Goal: Information Seeking & Learning: Learn about a topic

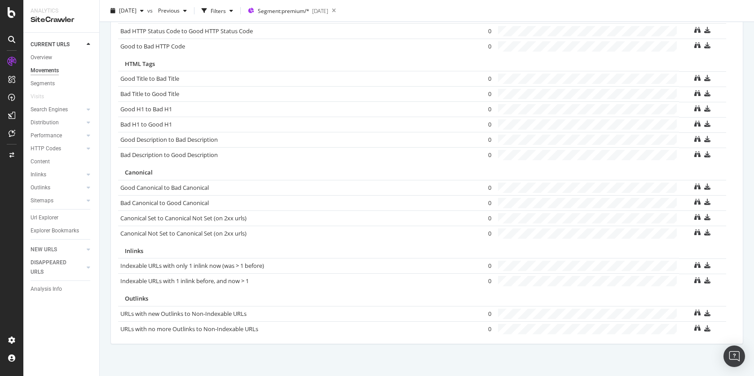
scroll to position [572, 0]
click at [48, 57] on div "Overview" at bounding box center [42, 57] width 22 height 9
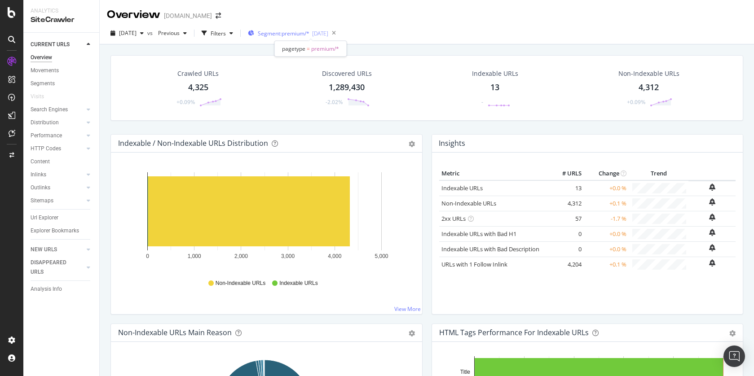
click at [309, 35] on span "Segment: premium/*" at bounding box center [284, 34] width 52 height 8
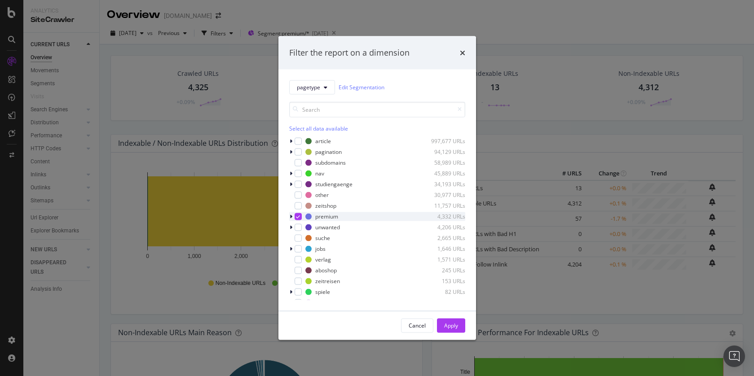
click at [296, 216] on icon "modal" at bounding box center [298, 216] width 4 height 4
click at [300, 248] on div "modal" at bounding box center [298, 248] width 7 height 7
click at [454, 329] on div "Apply" at bounding box center [451, 326] width 14 height 8
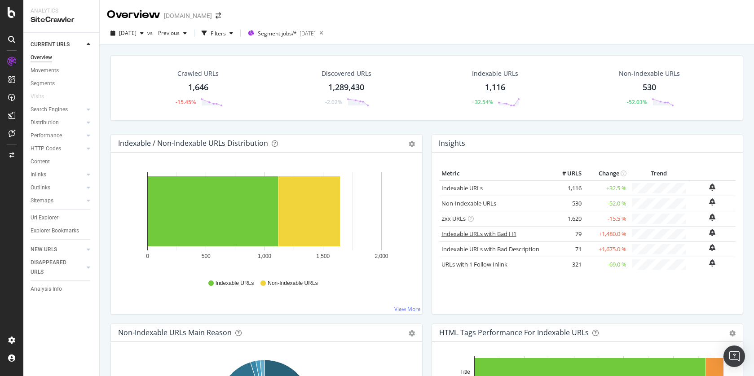
click at [489, 234] on link "Indexable URLs with Bad H1" at bounding box center [478, 234] width 75 height 8
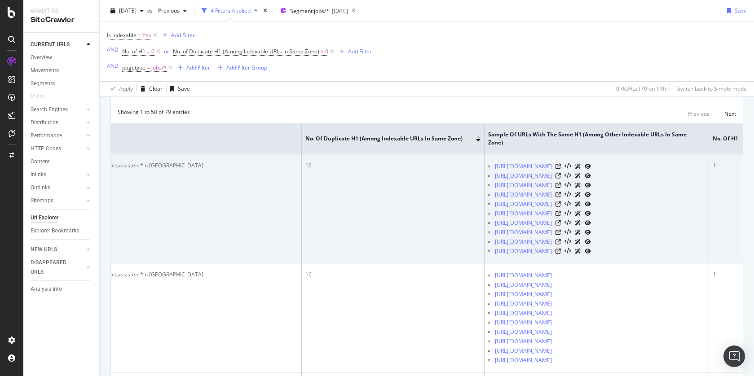
scroll to position [0, 259]
click at [560, 169] on icon at bounding box center [557, 166] width 5 height 5
click at [560, 179] on icon at bounding box center [557, 175] width 5 height 5
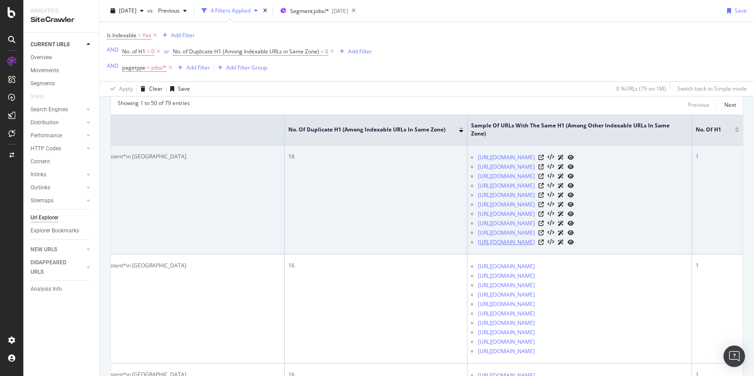
scroll to position [193, 0]
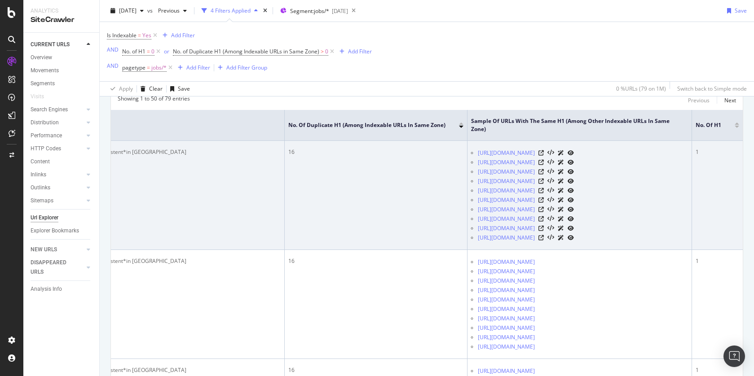
drag, startPoint x: 553, startPoint y: 326, endPoint x: 461, endPoint y: 153, distance: 196.3
click at [467, 153] on td "https://jobs.zeit.de/jobs/universitaetsassistent-in-praedoc-universitaet-wien-w…" at bounding box center [579, 195] width 225 height 109
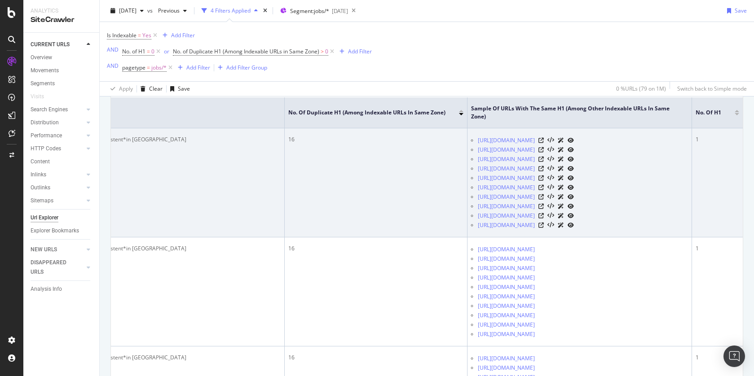
scroll to position [208, 0]
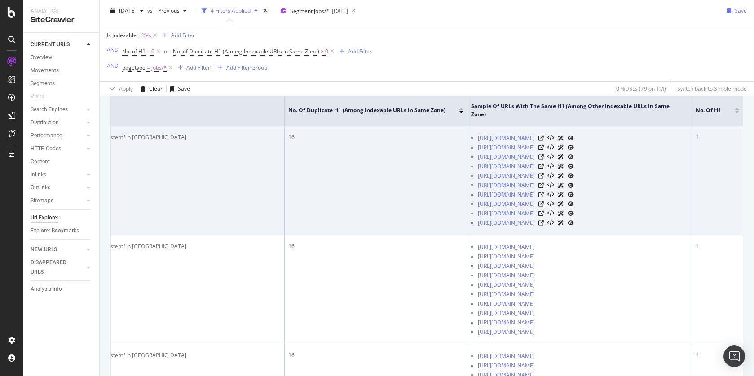
copy ul "https://jobs.zeit.de/jobs/universitaetsassistent-in-praedoc-universitaet-wien-w…"
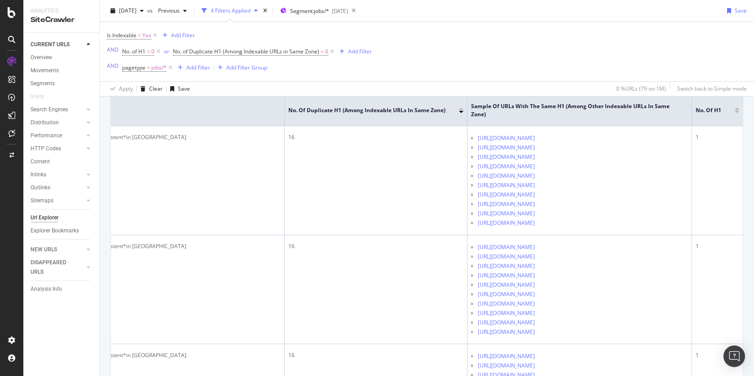
click at [461, 69] on div "Is Indexable = Yes Add Filter AND No. of H1 = 0 or No. of Duplicate H1 (Among I…" at bounding box center [427, 51] width 640 height 59
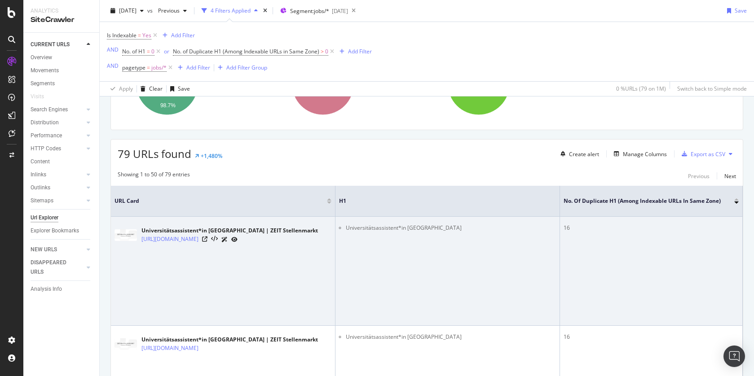
scroll to position [117, 0]
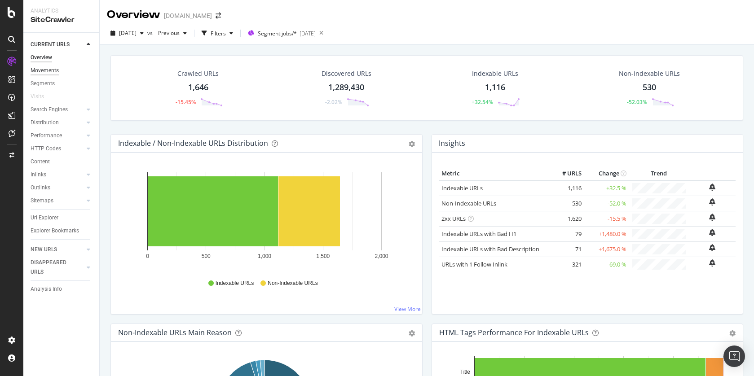
click at [50, 72] on div "Movements" at bounding box center [45, 70] width 28 height 9
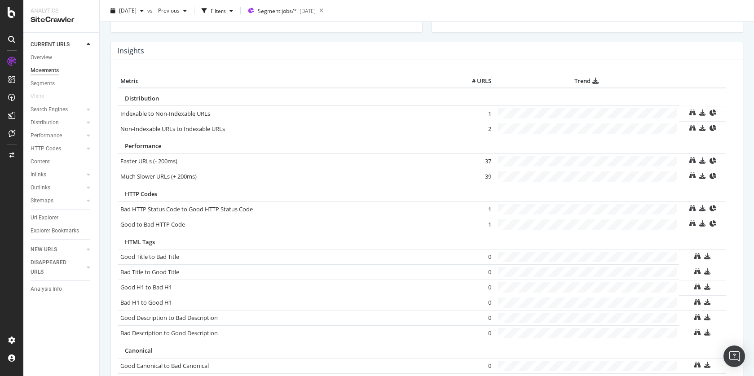
scroll to position [392, 0]
click at [55, 148] on div "HTTP Codes" at bounding box center [46, 148] width 31 height 9
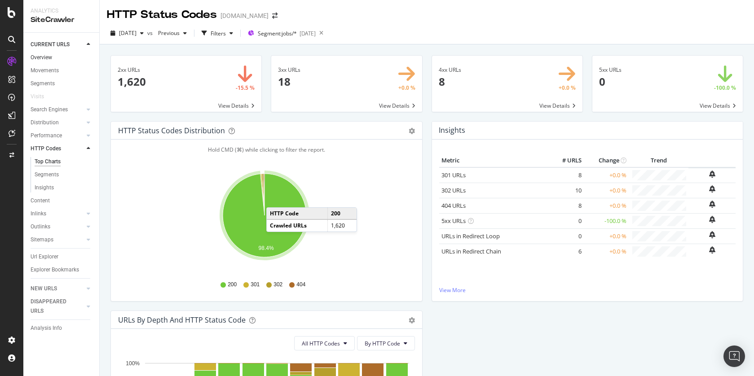
drag, startPoint x: 44, startPoint y: 59, endPoint x: 75, endPoint y: 58, distance: 31.0
click at [44, 59] on div "Overview" at bounding box center [42, 57] width 22 height 9
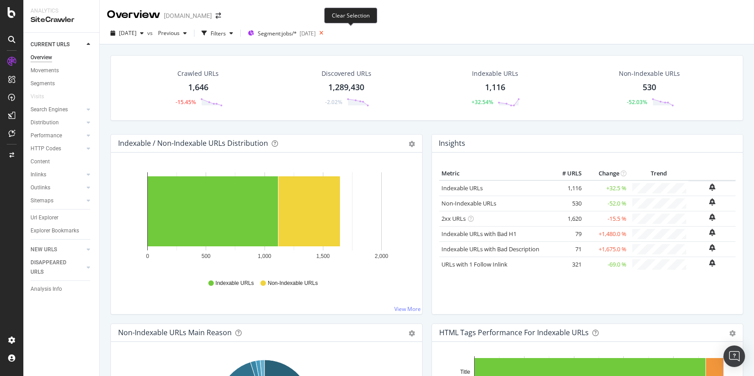
click at [327, 34] on icon at bounding box center [321, 33] width 11 height 13
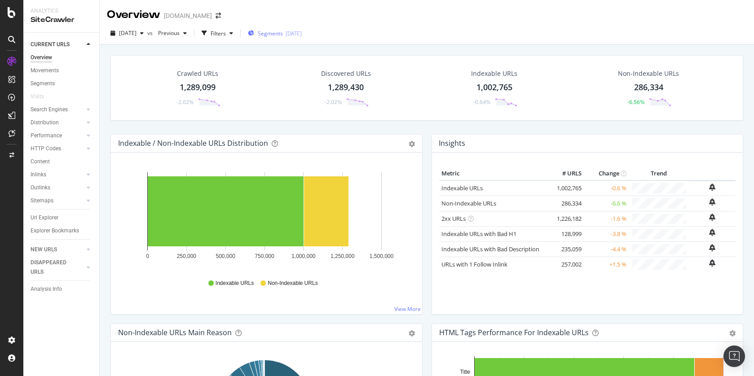
click at [283, 33] on span "Segments" at bounding box center [270, 34] width 25 height 8
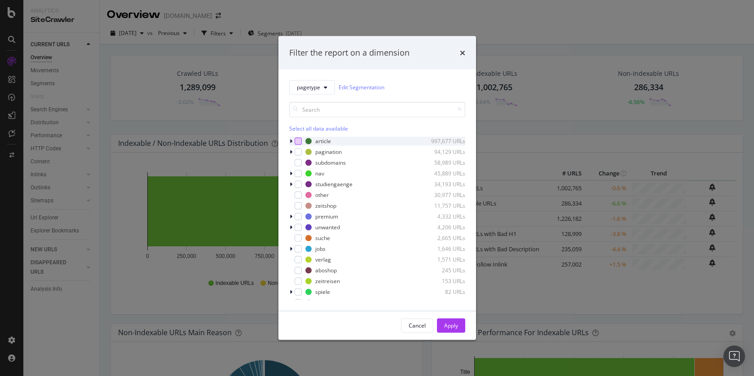
click at [298, 141] on div "modal" at bounding box center [298, 140] width 7 height 7
click at [454, 324] on div "Apply" at bounding box center [451, 326] width 14 height 8
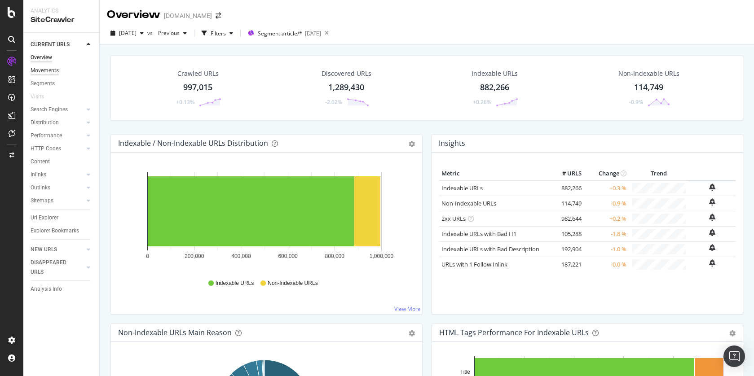
click at [53, 69] on div "Movements" at bounding box center [45, 70] width 28 height 9
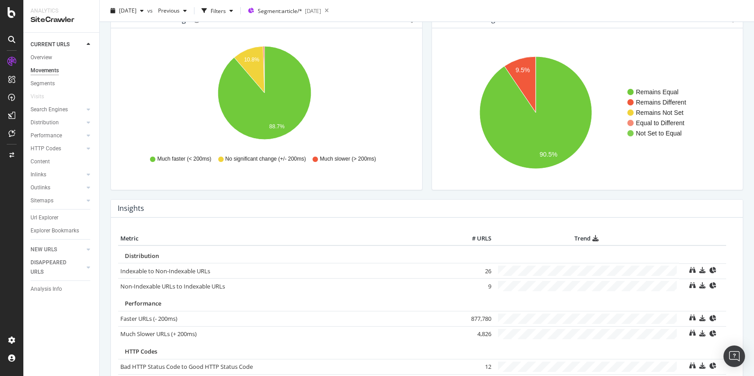
scroll to position [213, 0]
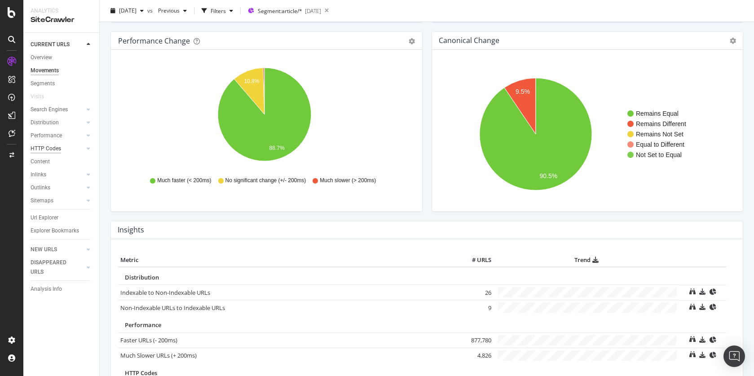
click at [50, 148] on div "HTTP Codes" at bounding box center [46, 148] width 31 height 9
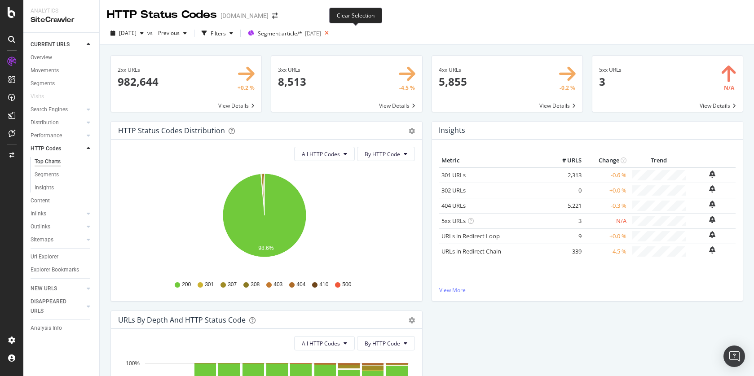
click at [332, 34] on icon at bounding box center [326, 33] width 11 height 13
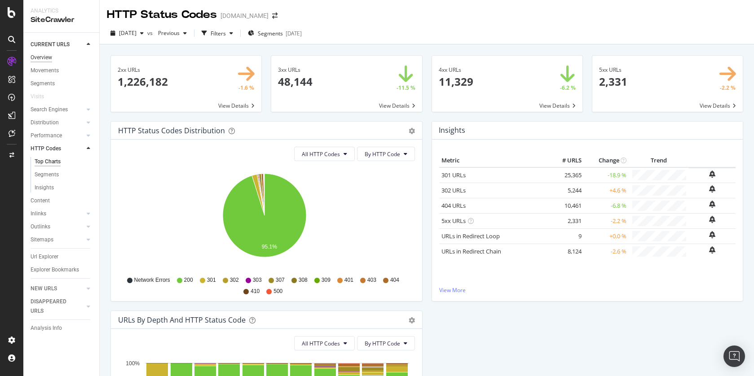
click at [38, 59] on div "Overview" at bounding box center [42, 57] width 22 height 9
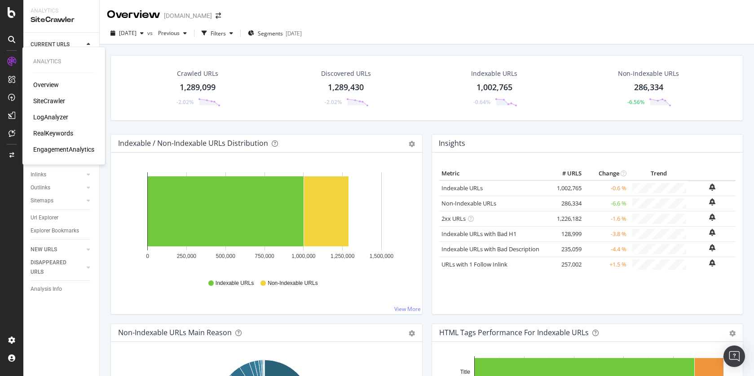
click at [54, 117] on div "LogAnalyzer" at bounding box center [50, 117] width 35 height 9
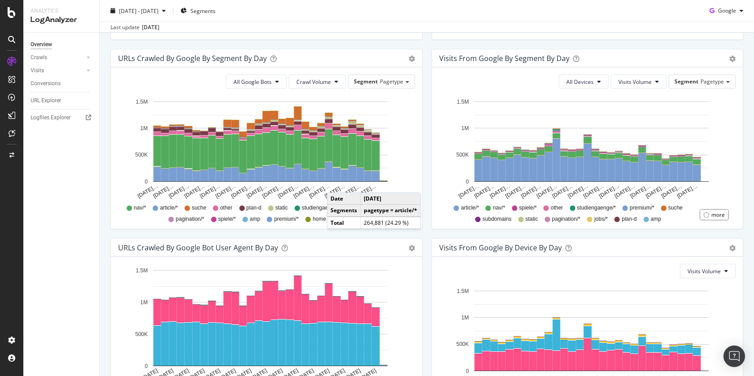
scroll to position [294, 0]
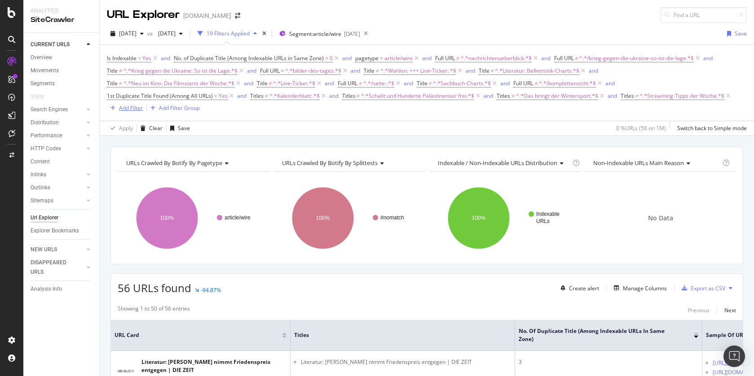
click at [126, 109] on div "Add Filter" at bounding box center [131, 108] width 24 height 8
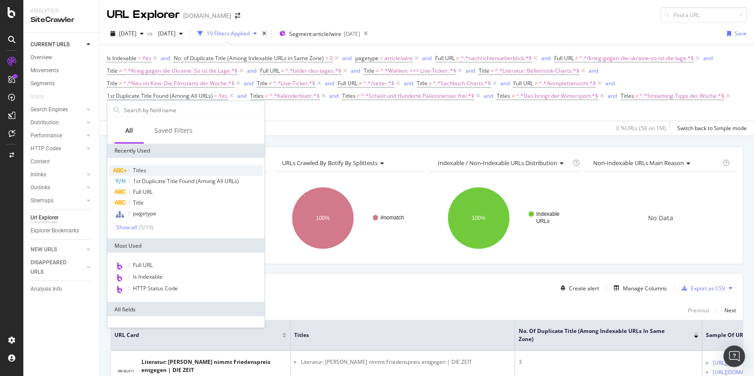
click at [153, 170] on div "Titles" at bounding box center [186, 170] width 154 height 11
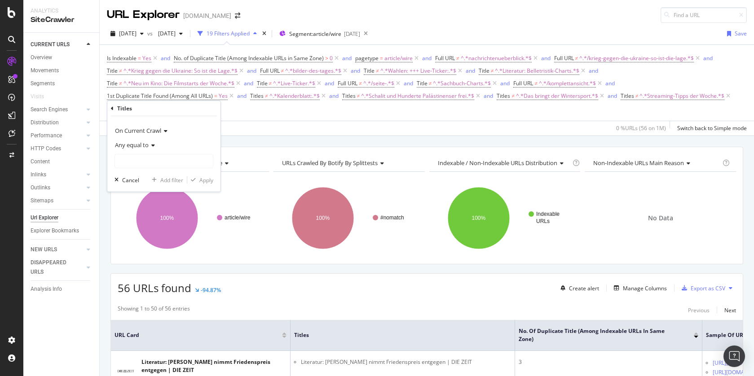
click at [154, 144] on icon at bounding box center [152, 145] width 6 height 5
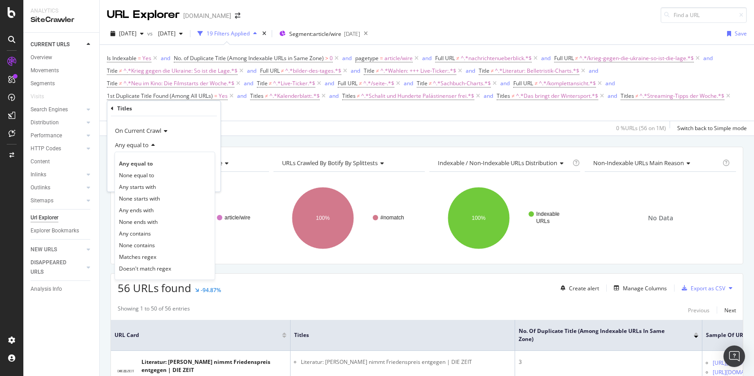
click at [157, 244] on div "None contains" at bounding box center [165, 245] width 96 height 12
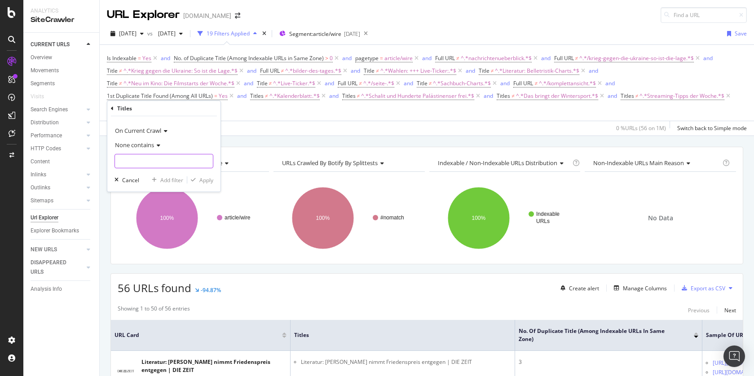
click at [178, 156] on input "text" at bounding box center [164, 161] width 98 height 14
paste input "Griechische Regierung übersteht Misstrauensvotum"
type input "Griechische Regierung übersteht Misstrauensvotum"
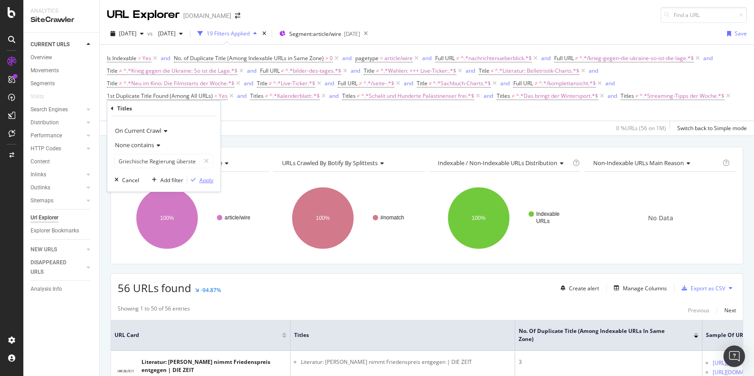
click at [207, 179] on div "Apply" at bounding box center [206, 180] width 14 height 8
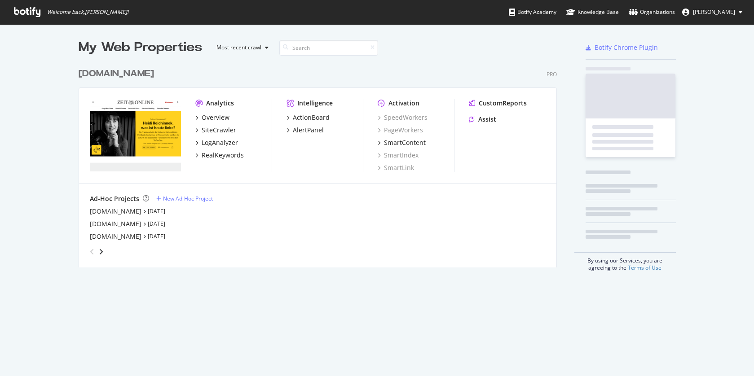
scroll to position [204, 479]
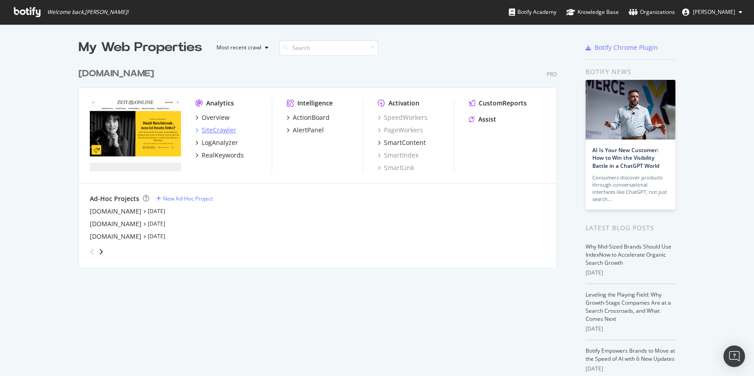
click at [220, 129] on div "SiteCrawler" at bounding box center [219, 130] width 35 height 9
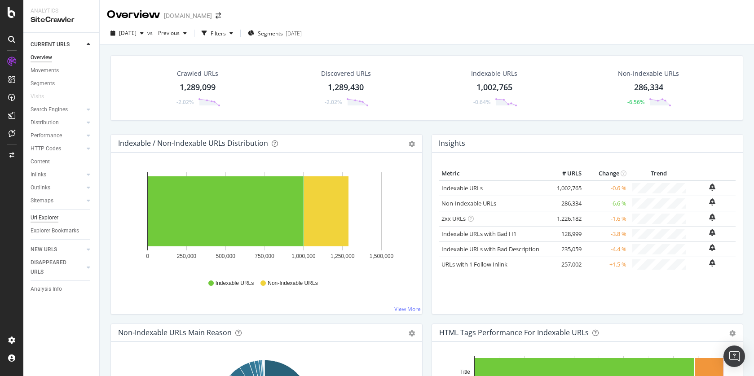
click at [53, 216] on div "Url Explorer" at bounding box center [45, 217] width 28 height 9
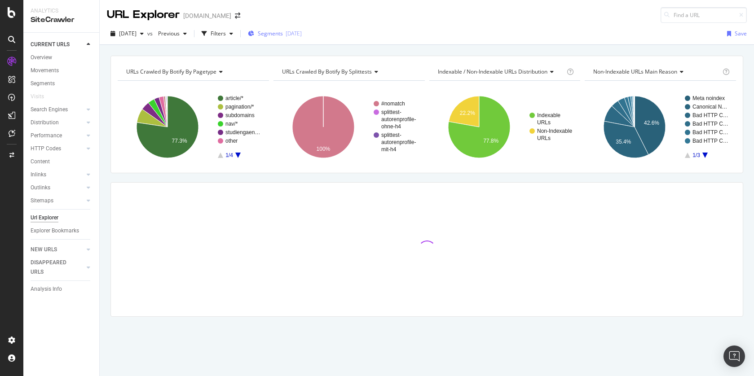
click at [283, 31] on span "Segments" at bounding box center [270, 34] width 25 height 8
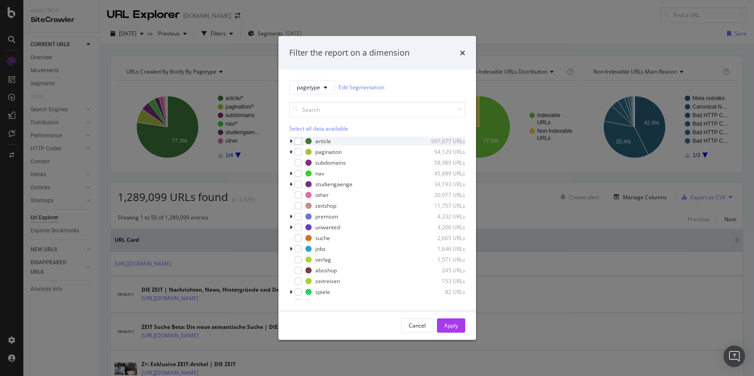
click at [290, 138] on icon "modal" at bounding box center [291, 140] width 3 height 5
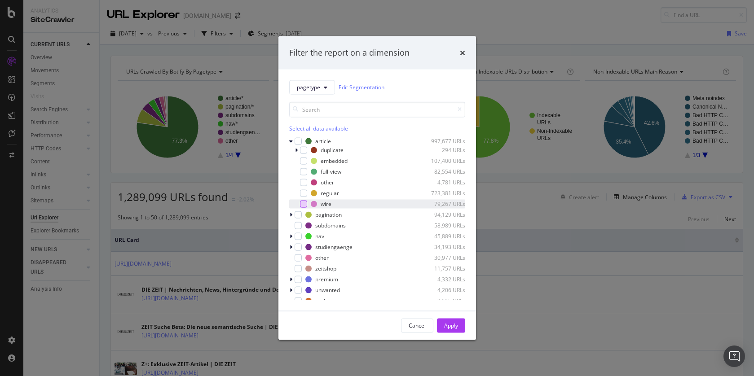
click at [306, 206] on div "modal" at bounding box center [303, 203] width 7 height 7
click at [456, 329] on div "Apply" at bounding box center [451, 326] width 14 height 8
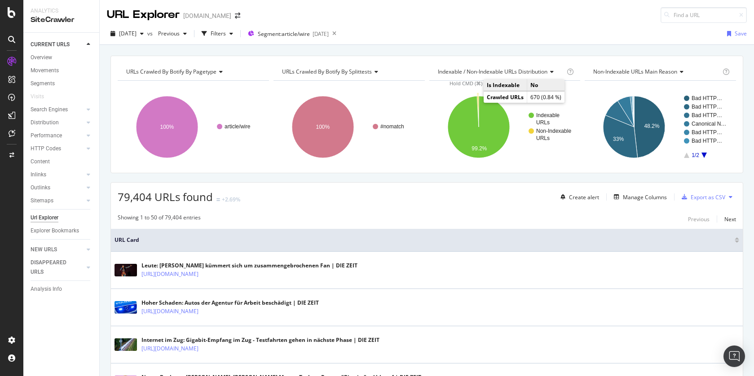
click at [477, 102] on icon "A chart." at bounding box center [478, 111] width 2 height 31
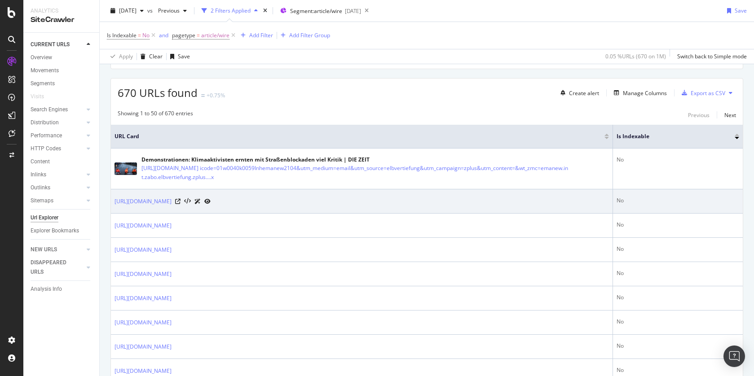
scroll to position [147, 0]
click at [181, 202] on icon at bounding box center [177, 200] width 5 height 5
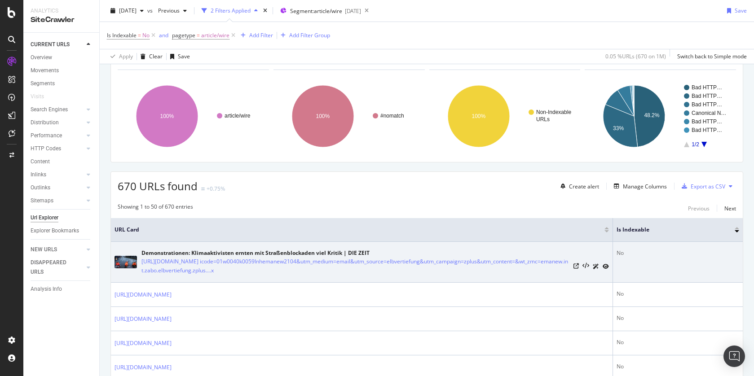
scroll to position [0, 0]
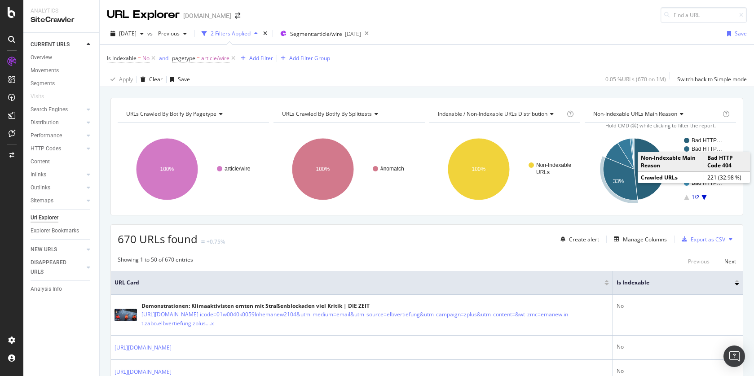
click at [622, 175] on icon "A chart." at bounding box center [620, 179] width 35 height 43
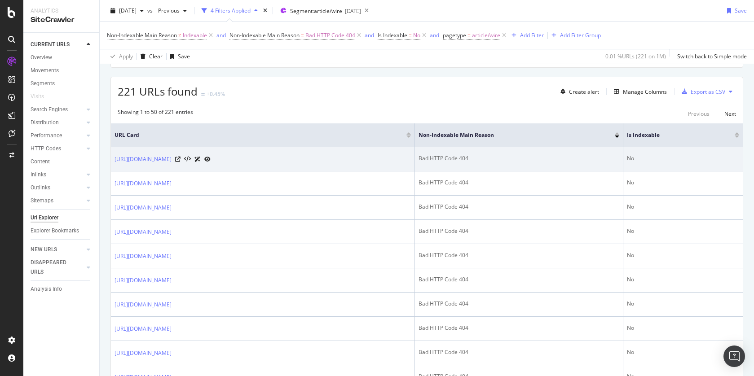
scroll to position [136, 0]
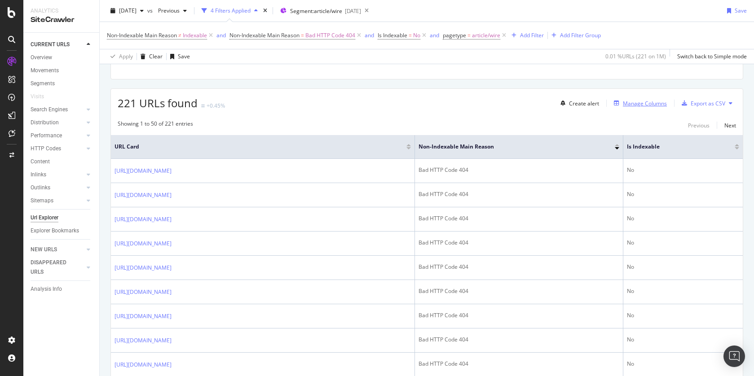
click at [638, 101] on div "Manage Columns" at bounding box center [645, 104] width 44 height 8
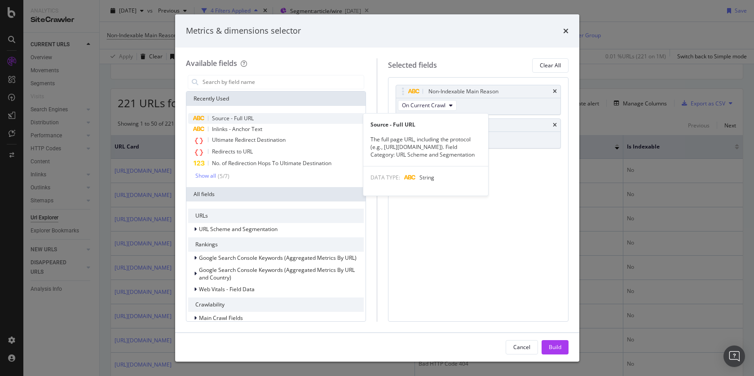
click at [274, 117] on div "Source - Full URL" at bounding box center [276, 118] width 176 height 11
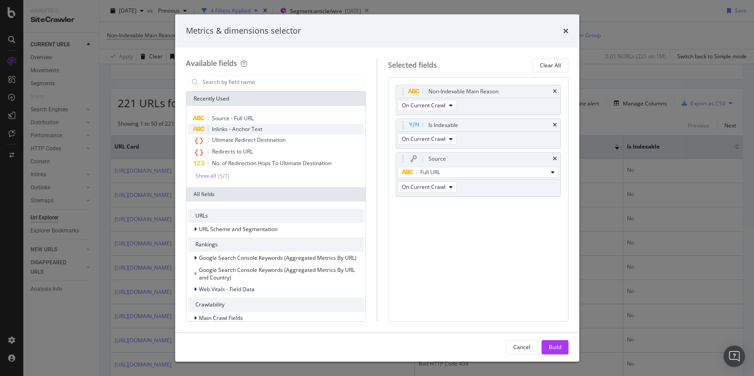
click at [276, 128] on div "Inlinks - Anchor Text" at bounding box center [276, 129] width 176 height 11
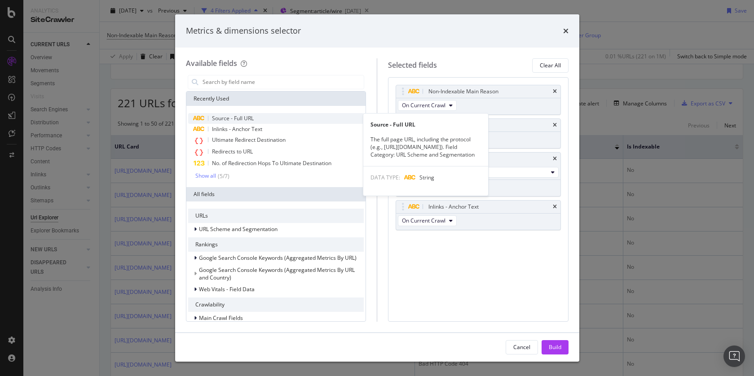
click at [268, 118] on div "Source - Full URL" at bounding box center [276, 118] width 176 height 11
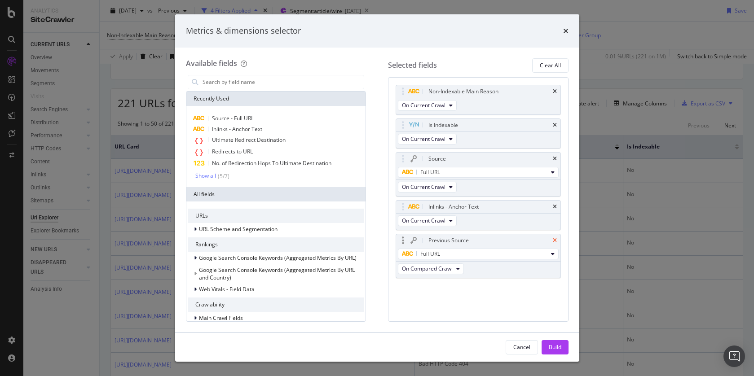
click at [556, 241] on icon "times" at bounding box center [555, 240] width 4 height 5
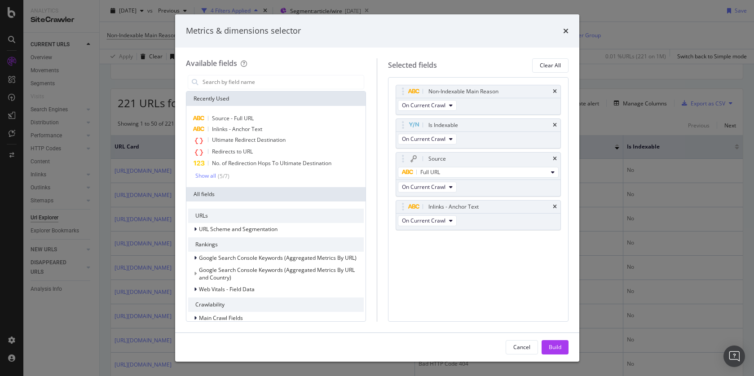
drag, startPoint x: 557, startPoint y: 346, endPoint x: 524, endPoint y: 322, distance: 40.9
click at [557, 345] on div "Build" at bounding box center [555, 348] width 13 height 8
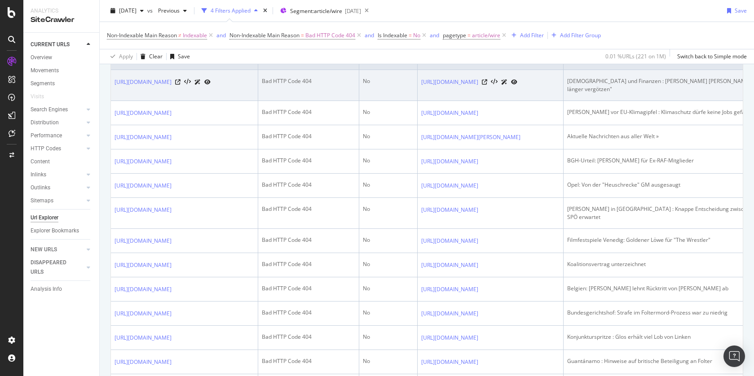
scroll to position [225, 0]
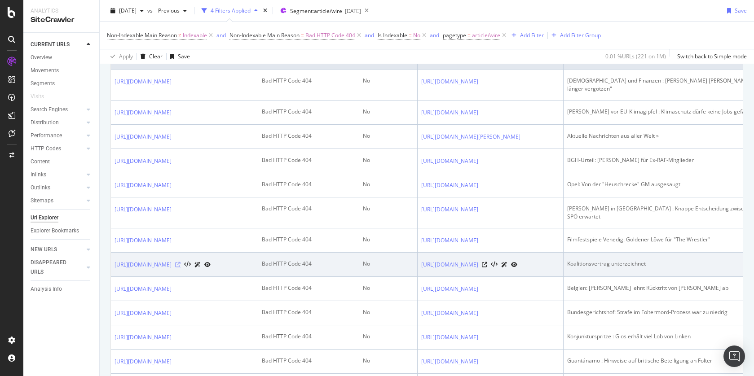
click at [181, 262] on icon at bounding box center [177, 264] width 5 height 5
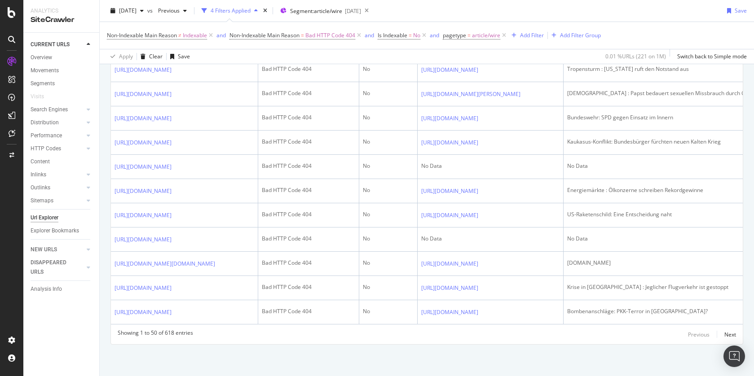
scroll to position [1224, 0]
